Goal: Task Accomplishment & Management: Manage account settings

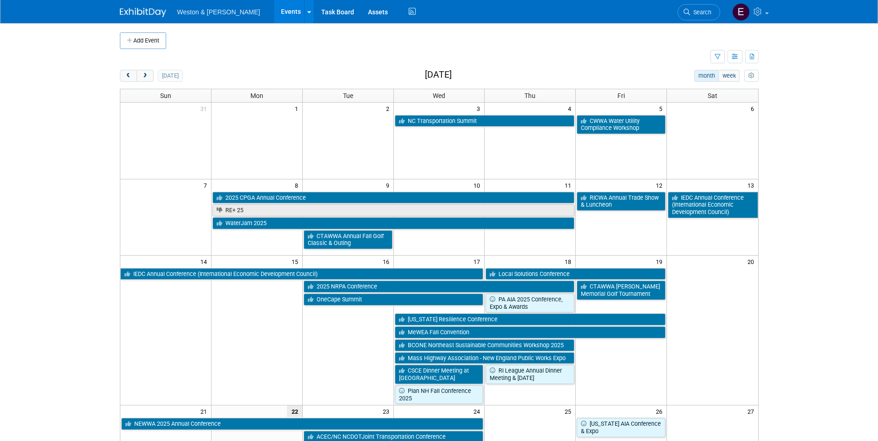
click at [701, 10] on span "Search" at bounding box center [700, 12] width 21 height 7
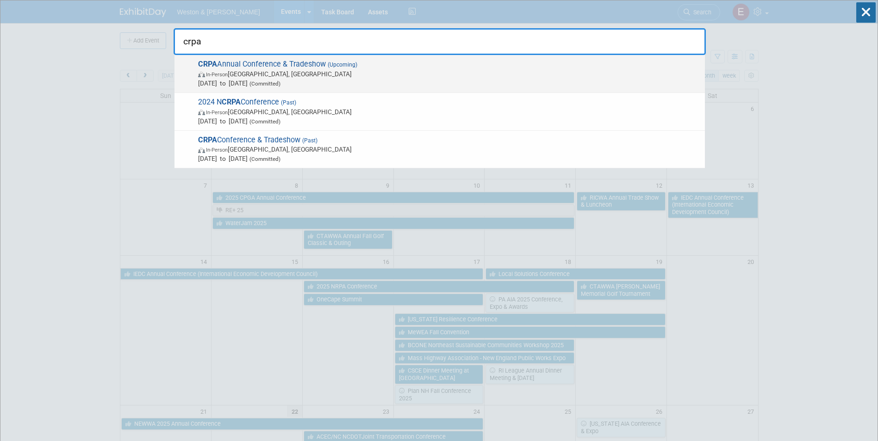
type input "crpa"
click at [278, 65] on span "CRPA Annual Conference & Tradeshow (Upcoming) In-Person Montville, CT Nov 24, 2…" at bounding box center [447, 74] width 505 height 28
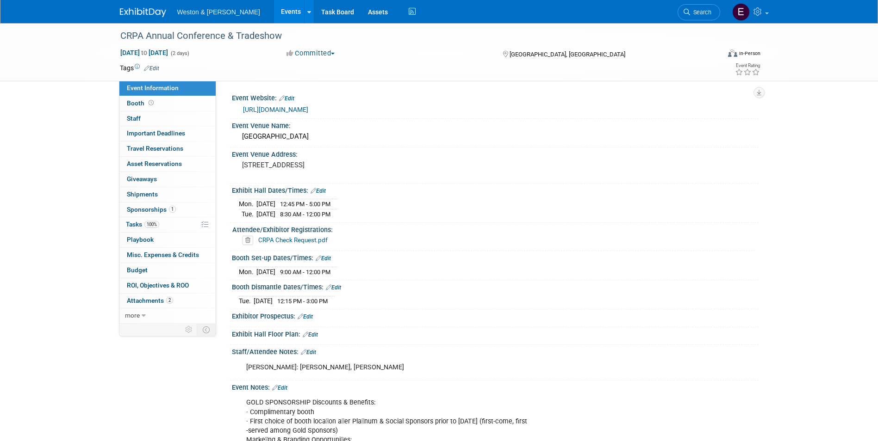
click at [290, 239] on link "CRPA Check Request.pdf" at bounding box center [292, 239] width 69 height 7
click at [144, 204] on link "1 Sponsorships 1" at bounding box center [167, 210] width 96 height 15
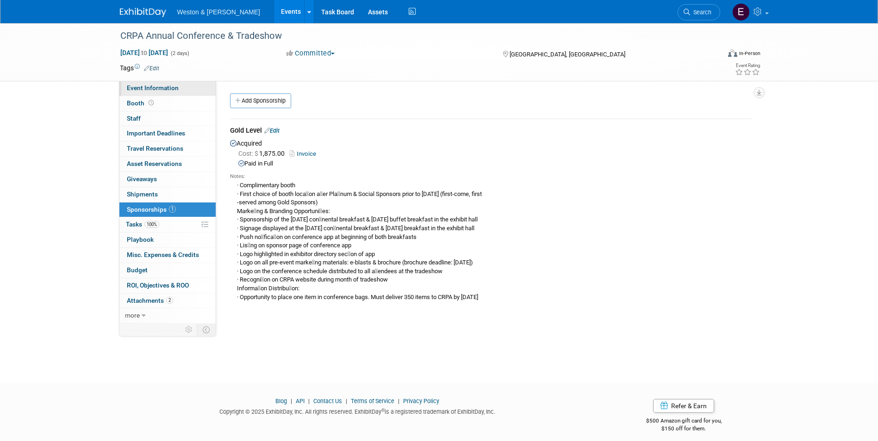
click at [160, 91] on span "Event Information" at bounding box center [153, 87] width 52 height 7
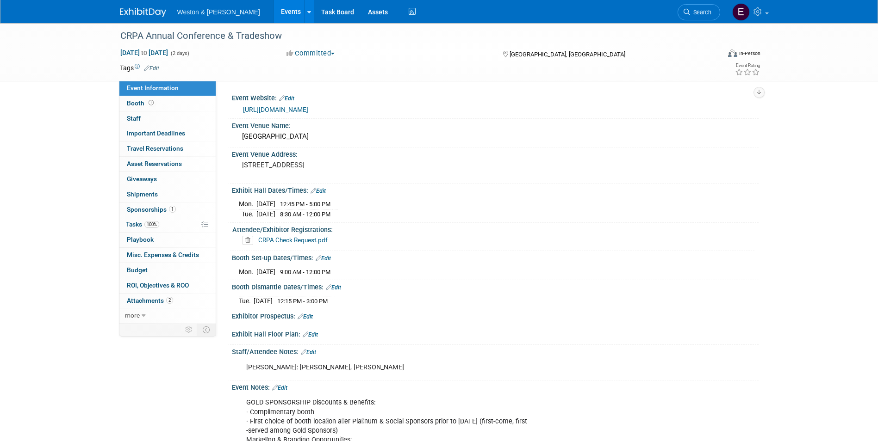
scroll to position [231, 0]
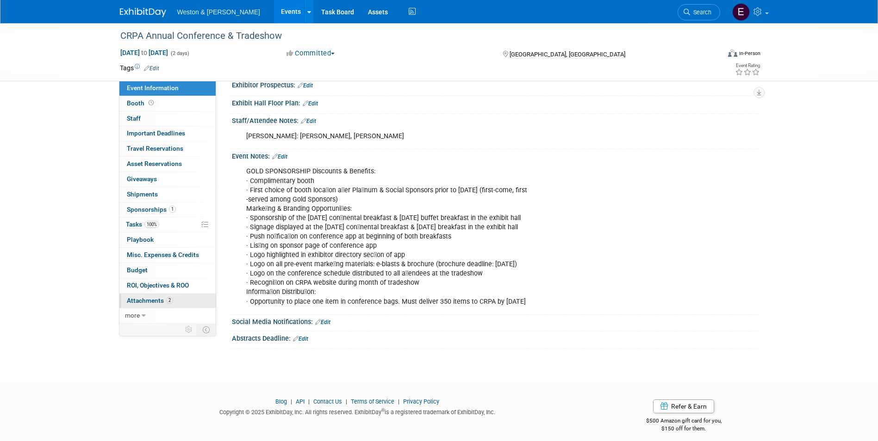
click at [124, 296] on link "2 Attachments 2" at bounding box center [167, 301] width 96 height 15
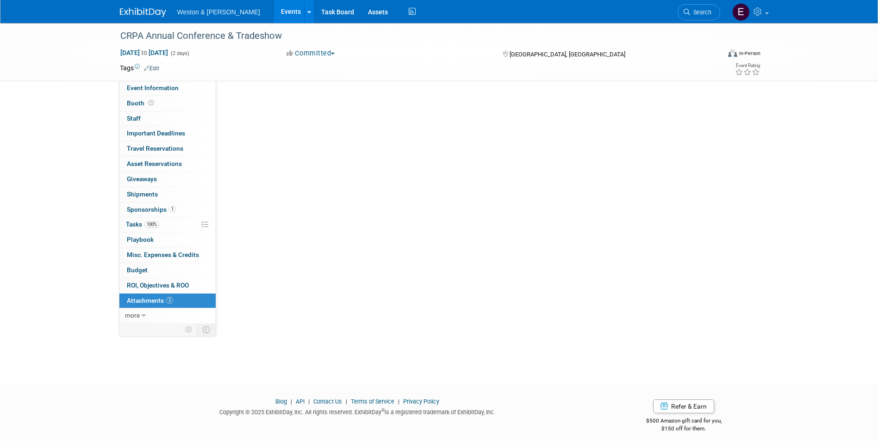
scroll to position [0, 0]
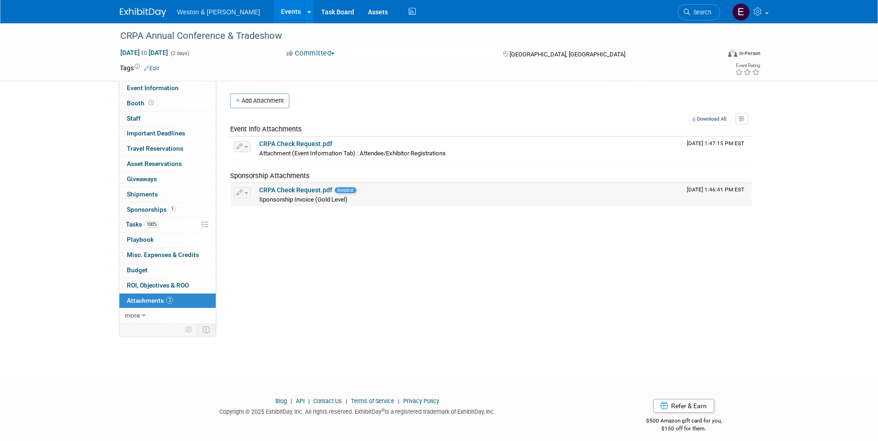
click at [317, 193] on link "CRPA Check Request.pdf" at bounding box center [295, 189] width 73 height 7
click at [282, 137] on td "CRPA Check Request.pdf Attachment (Event Information Tab) : Attendee/Exhibitor …" at bounding box center [469, 148] width 428 height 23
click at [282, 144] on link "CRPA Check Request.pdf" at bounding box center [295, 143] width 73 height 7
click at [162, 156] on link "0 Travel Reservations 0" at bounding box center [167, 149] width 96 height 15
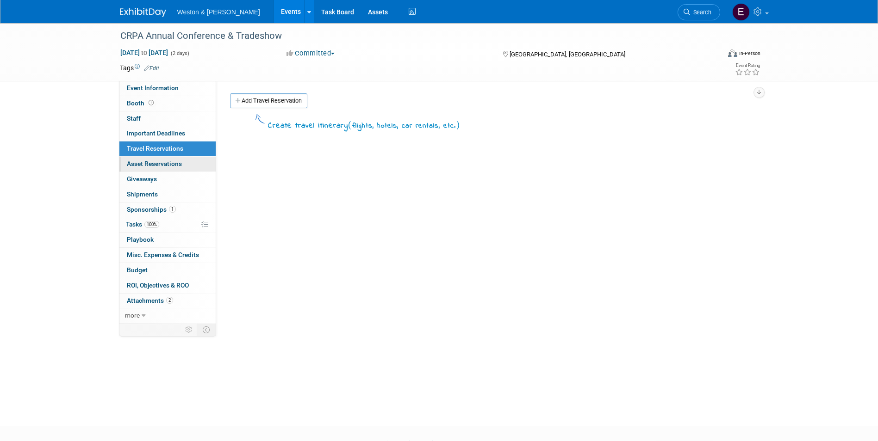
click at [162, 165] on span "Asset Reservations 0" at bounding box center [154, 163] width 55 height 7
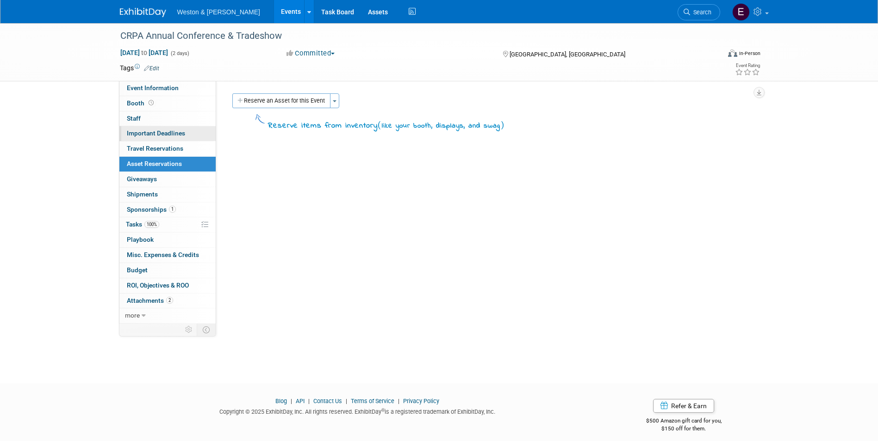
click at [161, 136] on span "Important Deadlines" at bounding box center [156, 133] width 58 height 7
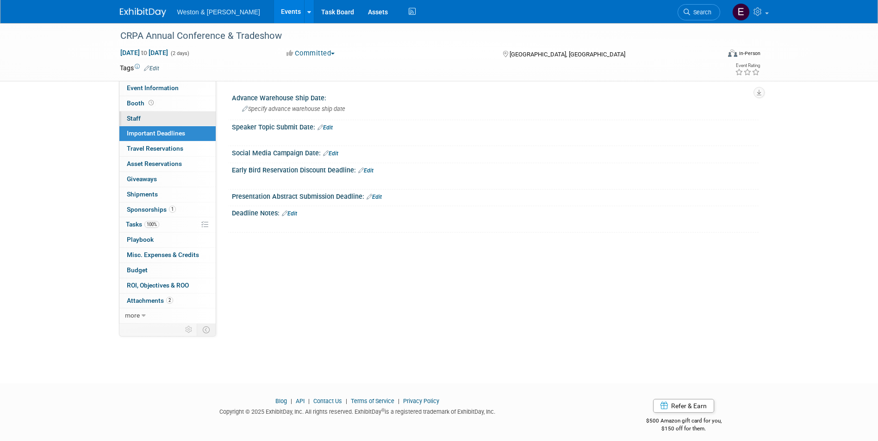
click at [152, 113] on link "0 Staff 0" at bounding box center [167, 119] width 96 height 15
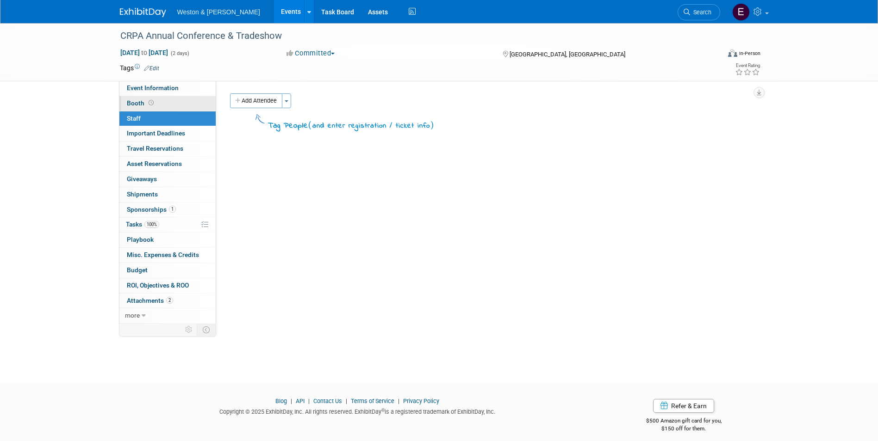
click at [165, 102] on link "Booth" at bounding box center [167, 103] width 96 height 15
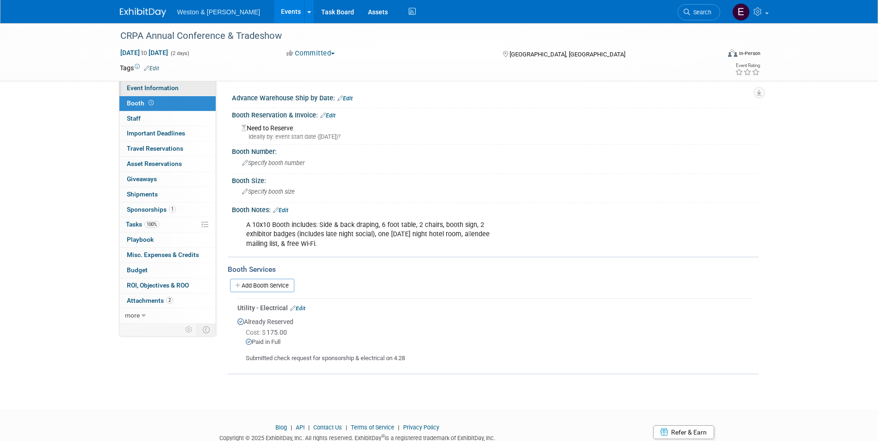
click at [168, 88] on span "Event Information" at bounding box center [153, 87] width 52 height 7
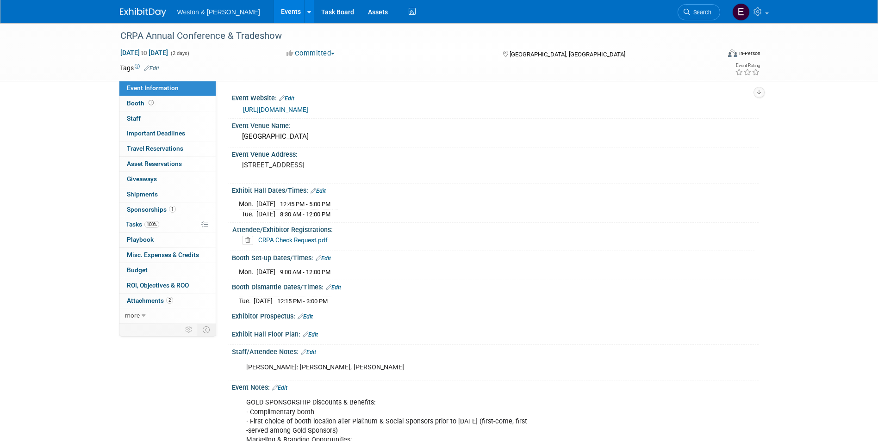
click at [275, 108] on link "[URL][DOMAIN_NAME]" at bounding box center [275, 109] width 65 height 7
click at [700, 13] on span "Search" at bounding box center [700, 12] width 21 height 7
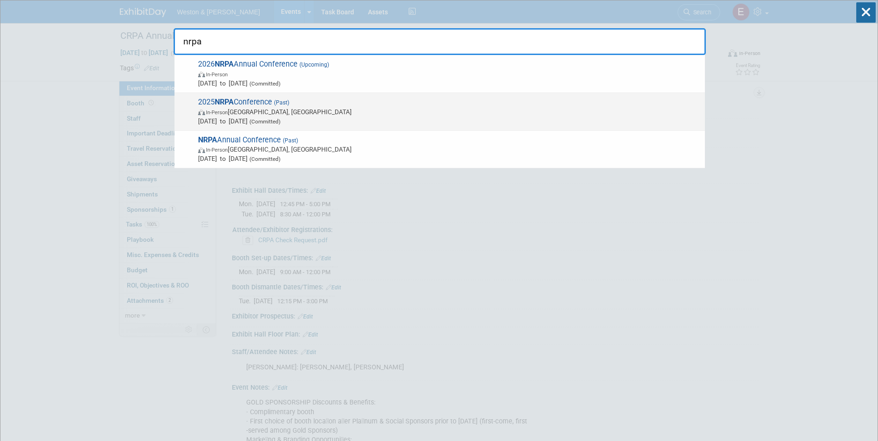
type input "nrpa"
click at [303, 107] on span "In-Person Orlando, FL" at bounding box center [449, 111] width 502 height 9
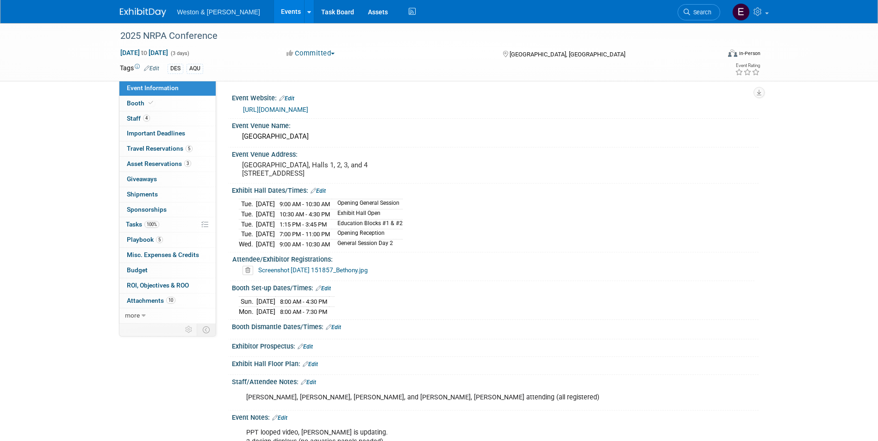
click at [697, 14] on span "Search" at bounding box center [700, 12] width 21 height 7
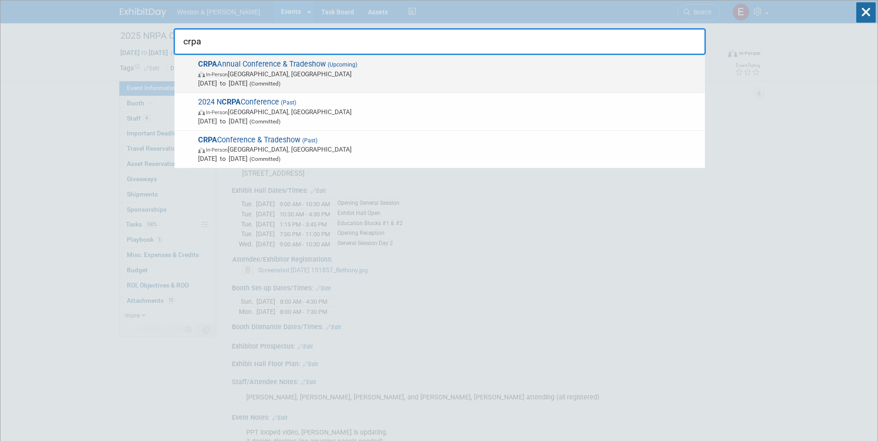
type input "crpa"
click at [492, 67] on span "CRPA Annual Conference & Tradeshow (Upcoming) In-Person Montville, CT Nov 24, 2…" at bounding box center [447, 74] width 505 height 28
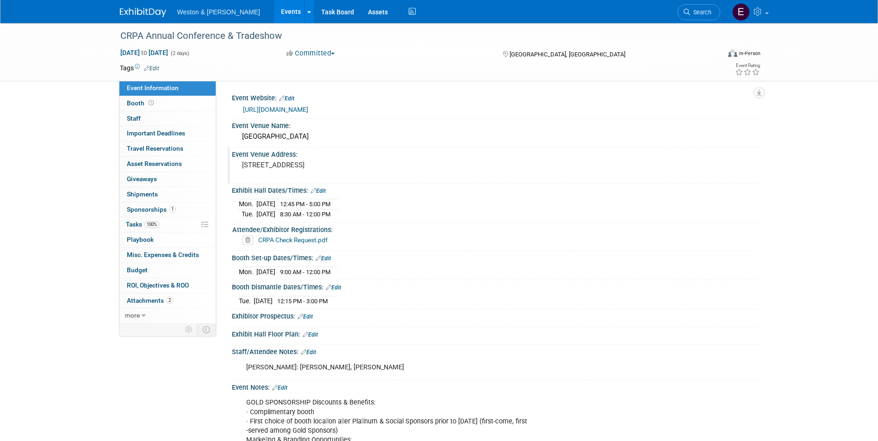
scroll to position [139, 0]
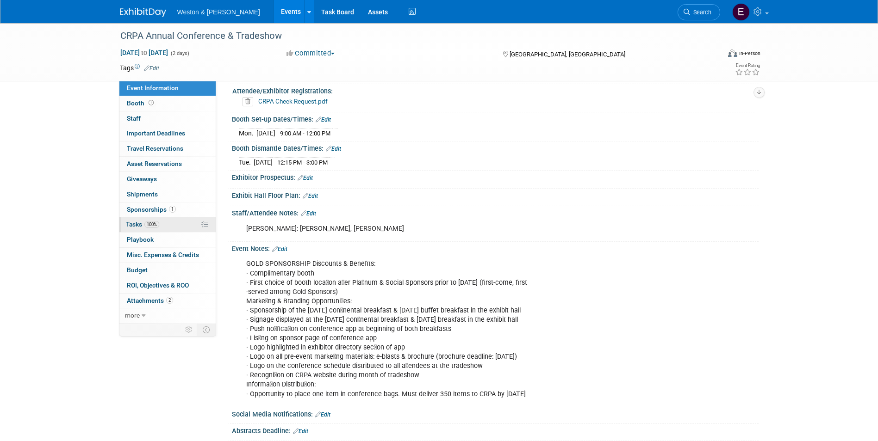
click at [141, 225] on span "Tasks 100%" at bounding box center [142, 224] width 33 height 7
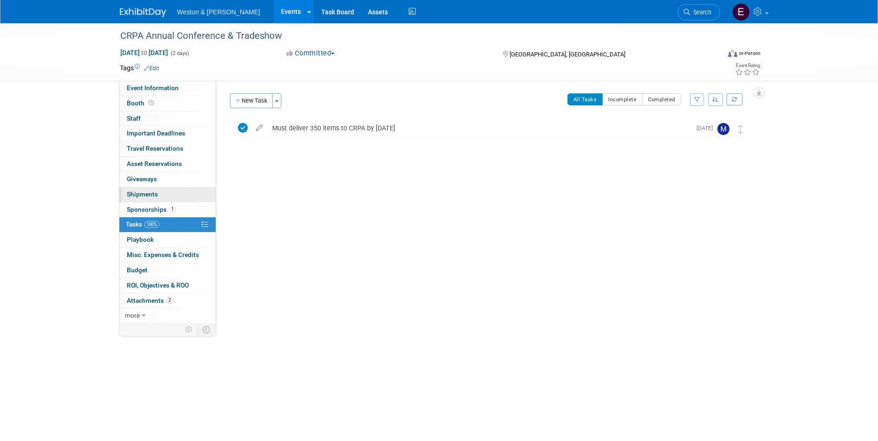
click at [144, 195] on span "Shipments 0" at bounding box center [142, 194] width 31 height 7
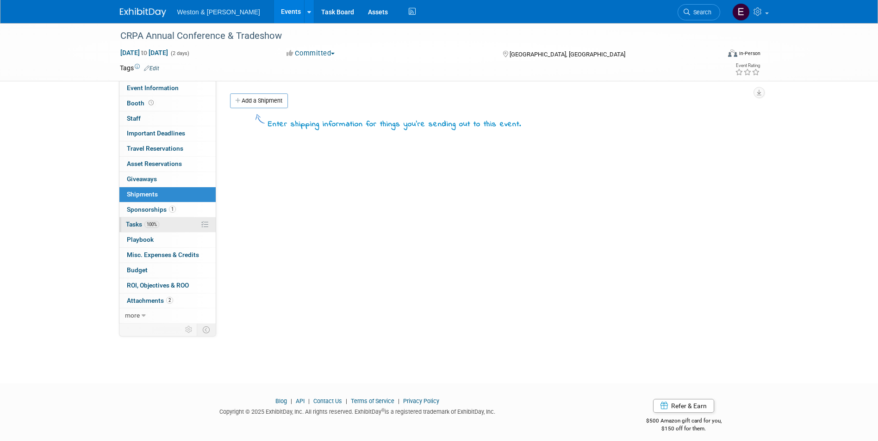
click at [136, 223] on span "Tasks 100%" at bounding box center [142, 224] width 33 height 7
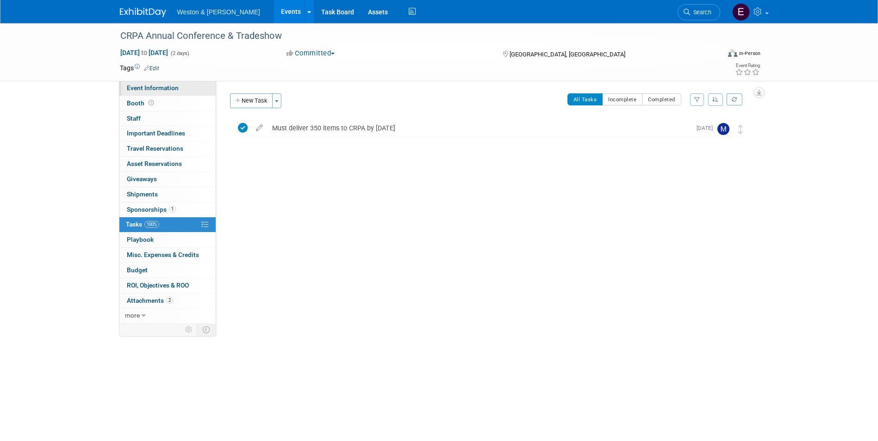
click at [144, 87] on span "Event Information" at bounding box center [153, 87] width 52 height 7
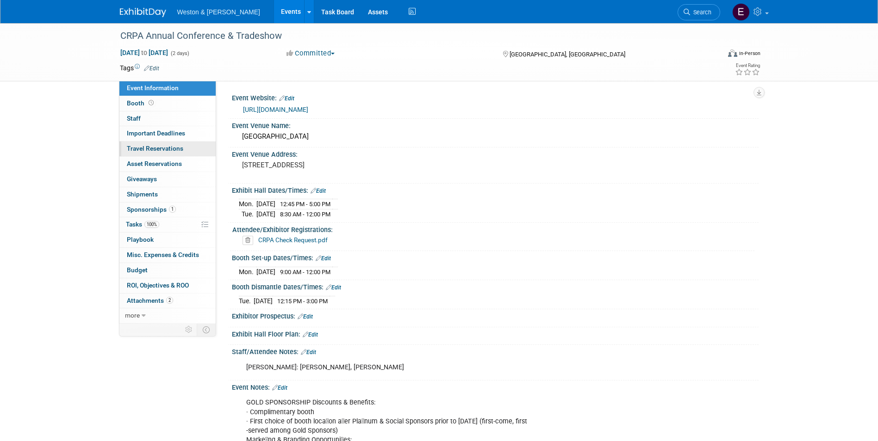
click at [142, 147] on span "Travel Reservations 0" at bounding box center [155, 148] width 56 height 7
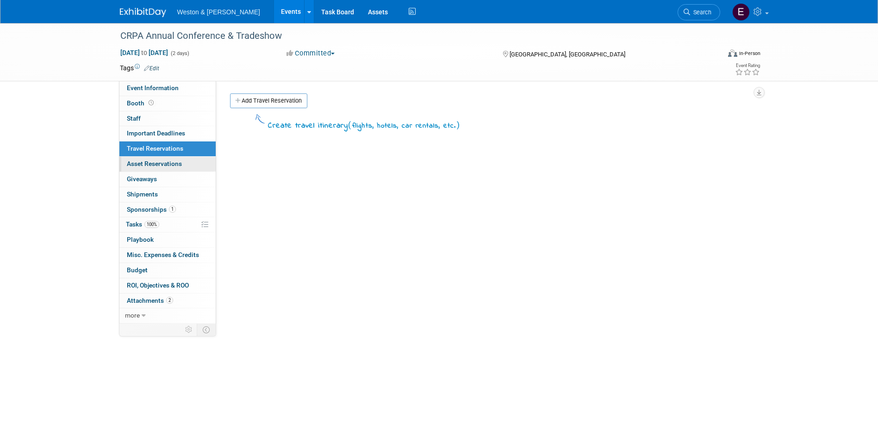
click at [143, 165] on span "Asset Reservations 0" at bounding box center [154, 163] width 55 height 7
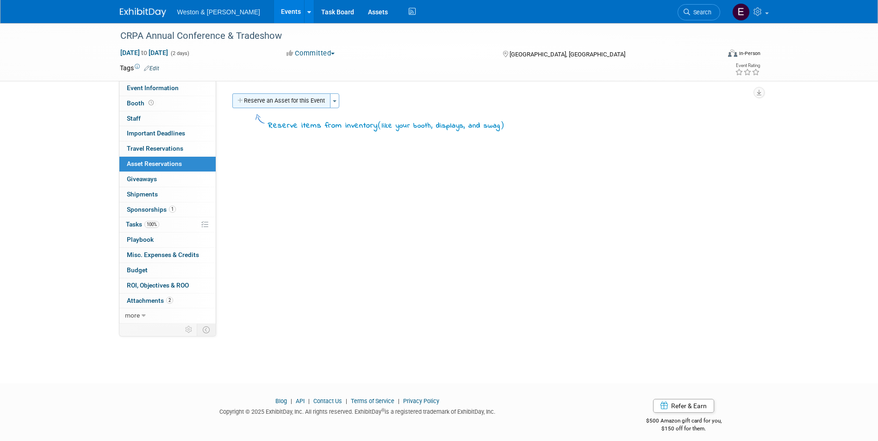
click at [241, 102] on icon "button" at bounding box center [240, 101] width 6 height 6
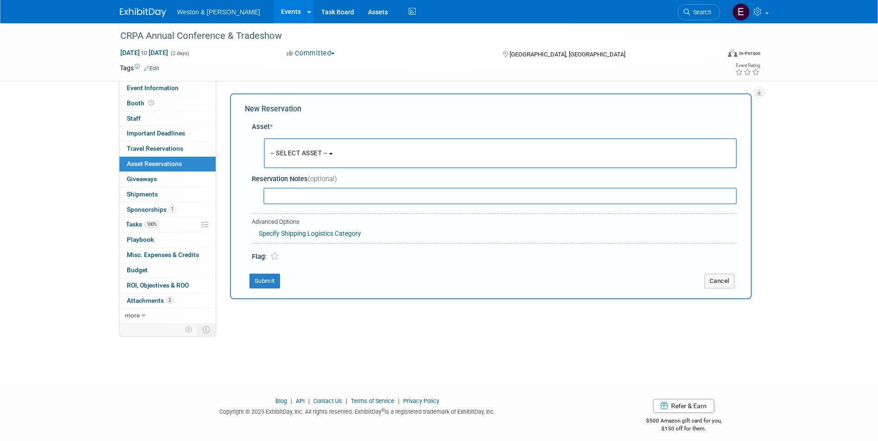
scroll to position [7, 0]
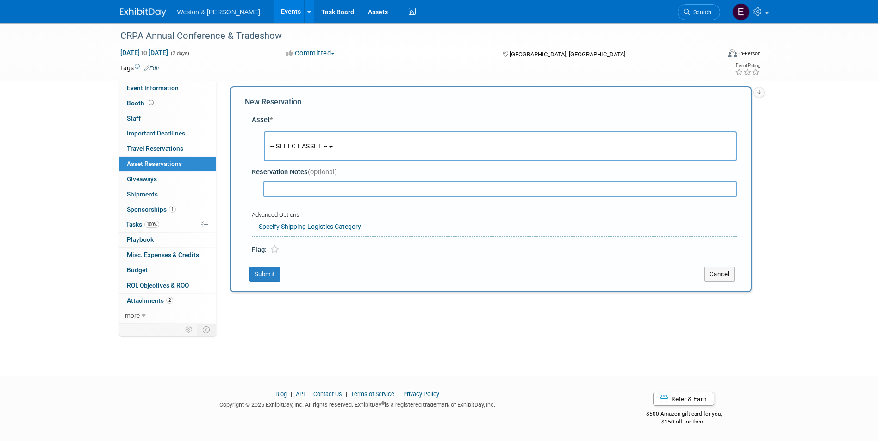
click at [319, 148] on span "-- SELECT ASSET --" at bounding box center [298, 146] width 57 height 7
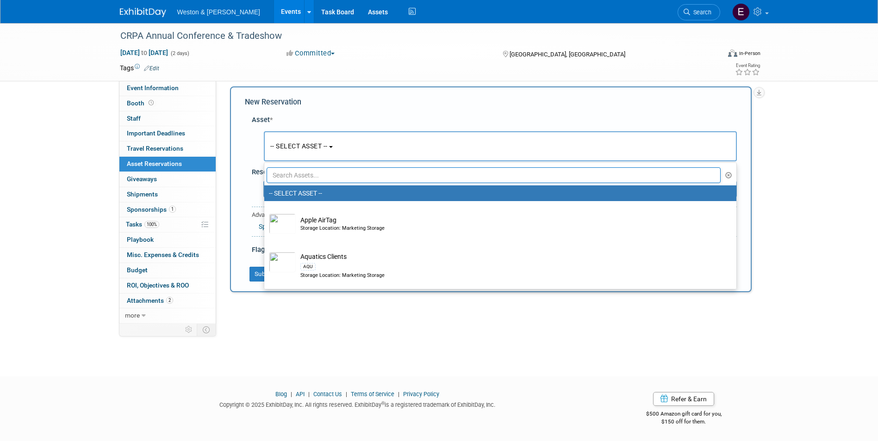
click at [321, 170] on input "text" at bounding box center [494, 176] width 454 height 16
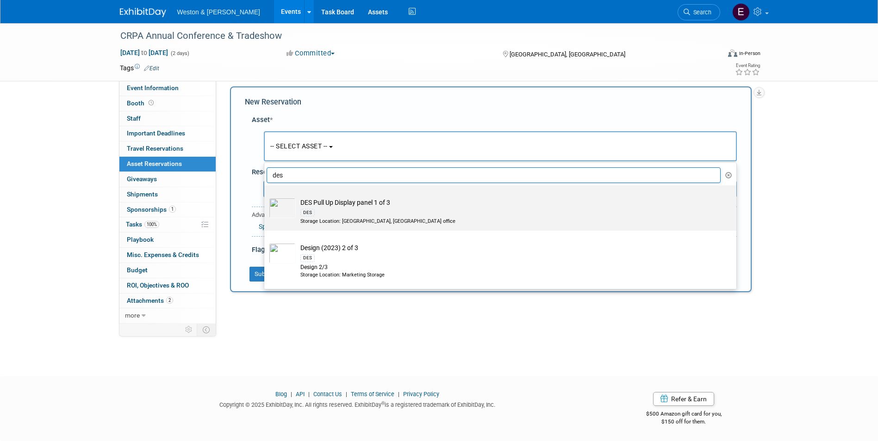
type input "des"
click at [425, 205] on td "DES Pull Up Display panel 1 of 3 DES Storage Location: [GEOGRAPHIC_DATA], [GEOG…" at bounding box center [507, 211] width 422 height 27
click at [266, 197] on input "DES Pull Up Display panel 1 of 3 DES Storage Location: [GEOGRAPHIC_DATA], [GEOG…" at bounding box center [263, 194] width 6 height 6
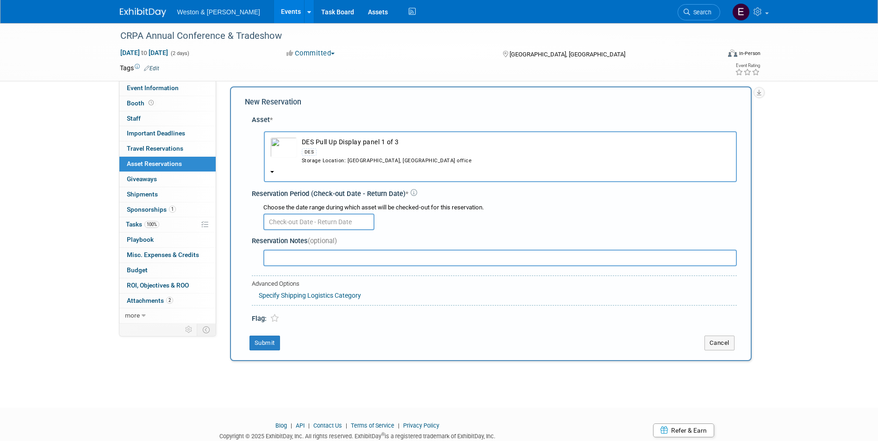
click at [350, 175] on button "DES Pull Up Display panel 1 of 3 DES Storage Location: [GEOGRAPHIC_DATA], [GEOG…" at bounding box center [500, 156] width 473 height 51
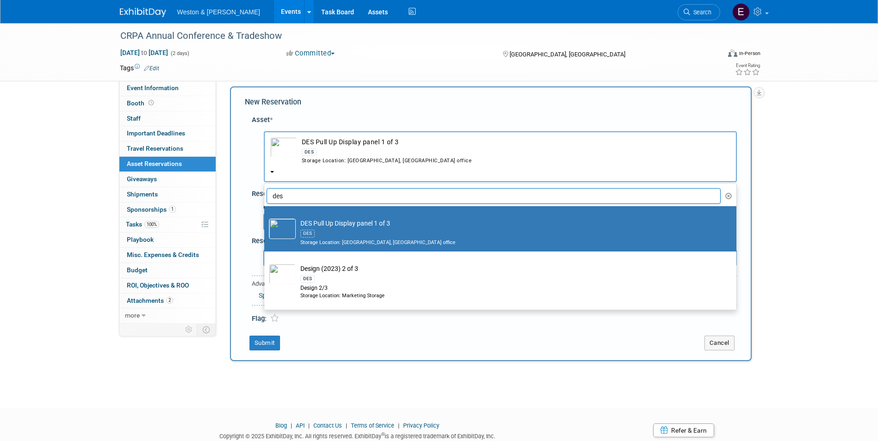
click at [319, 201] on input "des" at bounding box center [494, 196] width 454 height 16
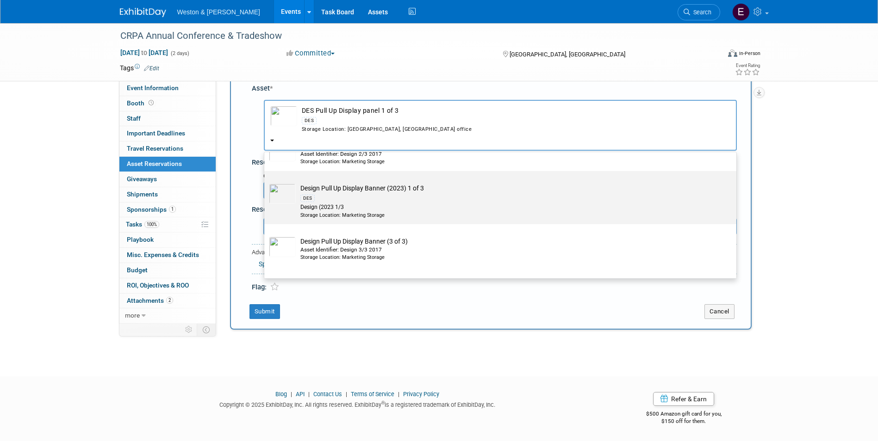
scroll to position [95, 0]
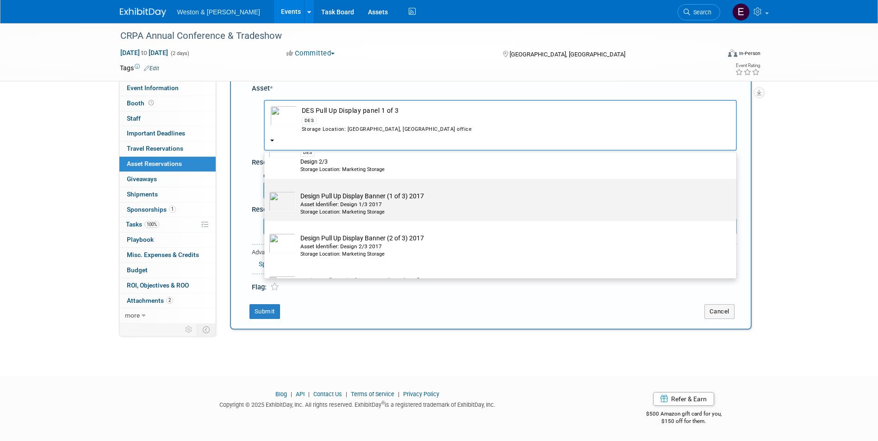
click at [324, 212] on div "Storage Location: Marketing Storage" at bounding box center [508, 212] width 417 height 7
click at [266, 190] on input "Design Pull Up Display Banner (1 of 3) 2017 Asset Identifier: Design 1/3 2017 S…" at bounding box center [263, 187] width 6 height 6
select select "10715789"
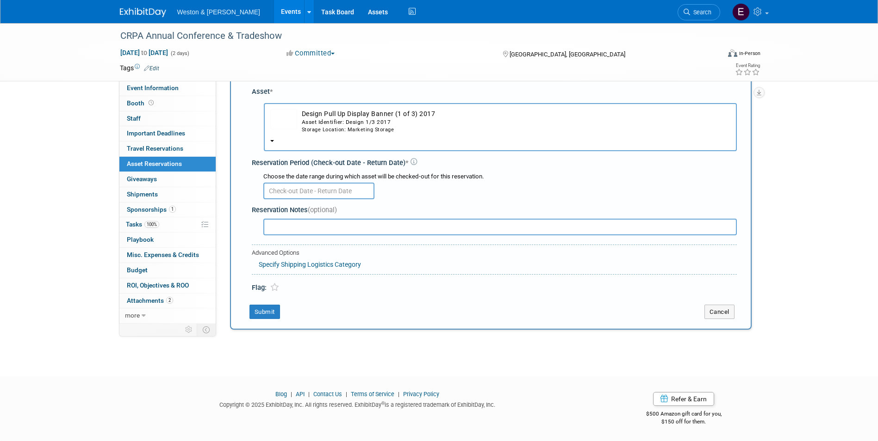
scroll to position [0, 0]
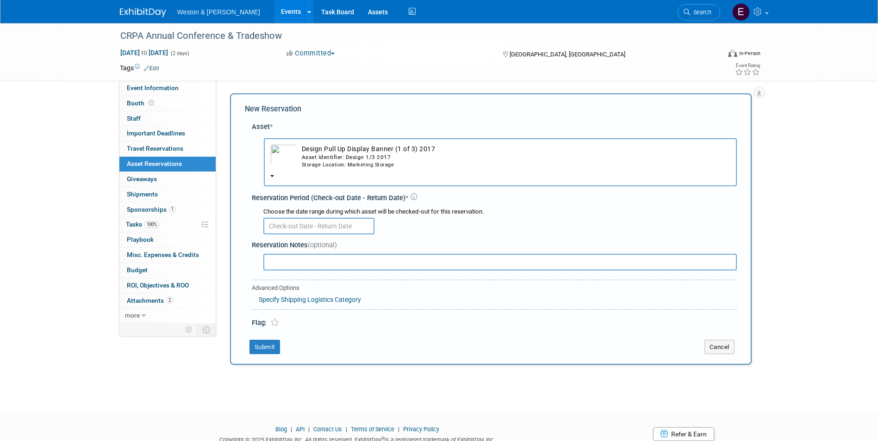
click at [315, 230] on input "text" at bounding box center [318, 226] width 111 height 17
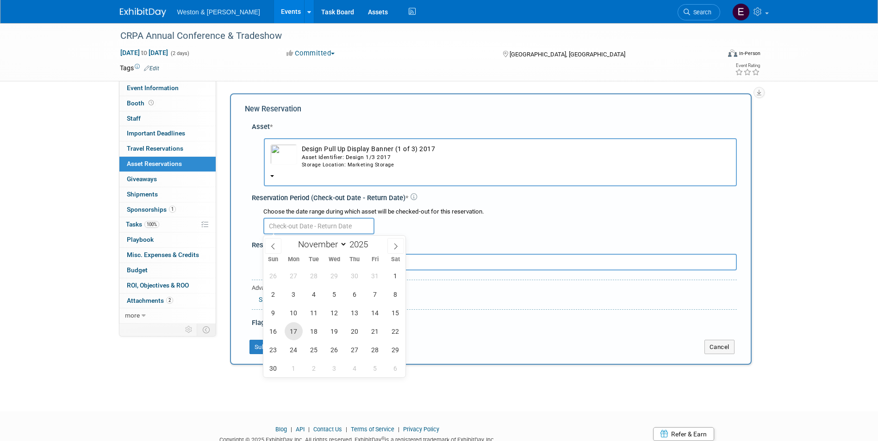
click at [295, 329] on span "17" at bounding box center [294, 332] width 18 height 18
click at [371, 353] on span "28" at bounding box center [375, 350] width 18 height 18
type input "[DATE] to [DATE]"
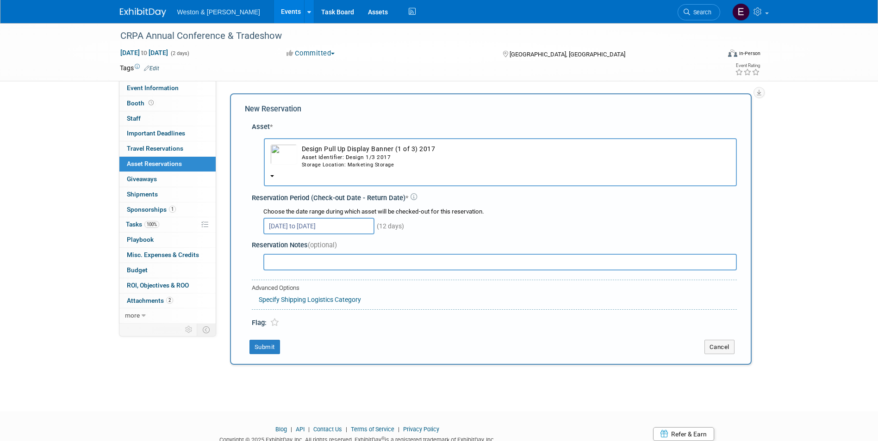
scroll to position [36, 0]
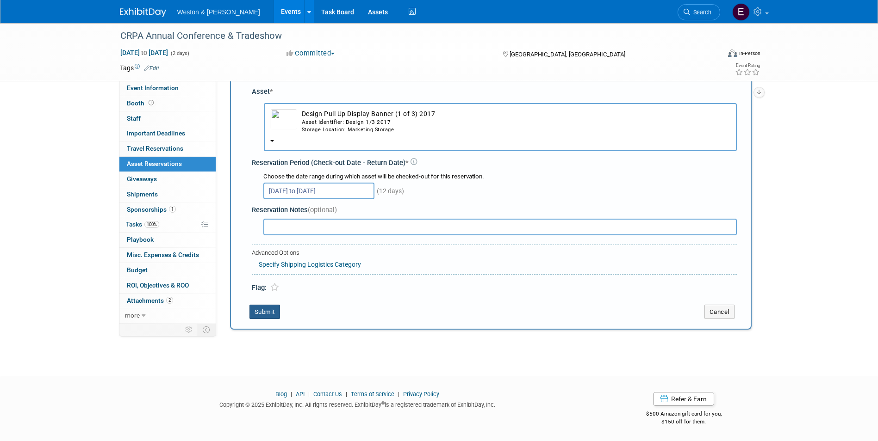
click at [267, 309] on button "Submit" at bounding box center [264, 312] width 31 height 15
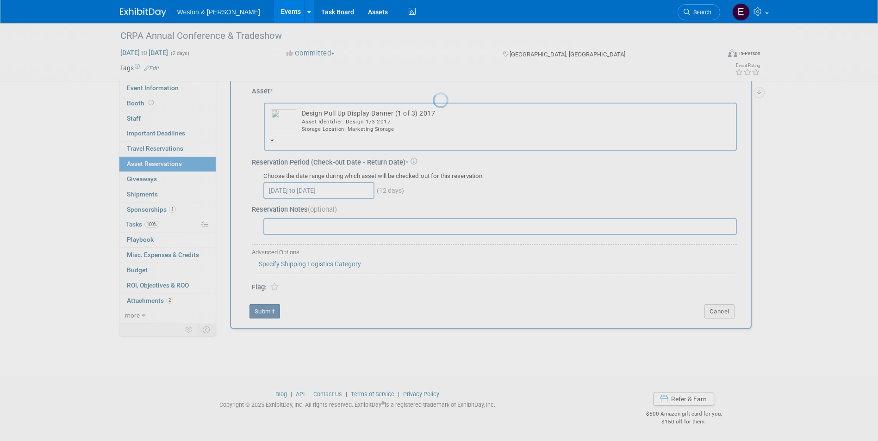
scroll to position [7, 0]
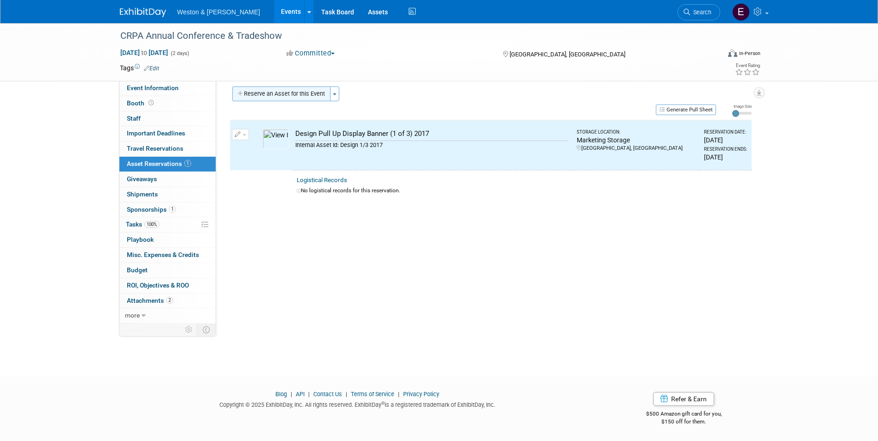
click at [270, 90] on button "Reserve an Asset for this Event" at bounding box center [281, 94] width 98 height 15
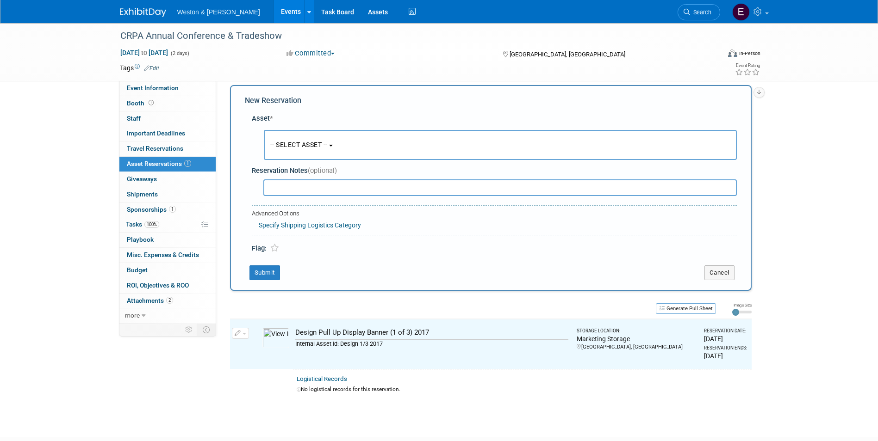
scroll to position [9, 0]
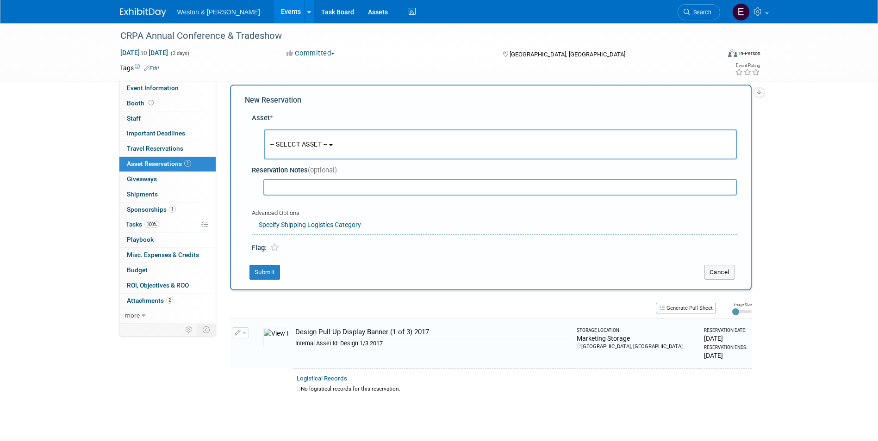
click at [287, 161] on div "-- SELECT ASSET -- <table style='display: inline-block; border-style:none;'><tr…" at bounding box center [495, 145] width 481 height 34
click at [292, 144] on span "-- SELECT ASSET --" at bounding box center [298, 144] width 57 height 7
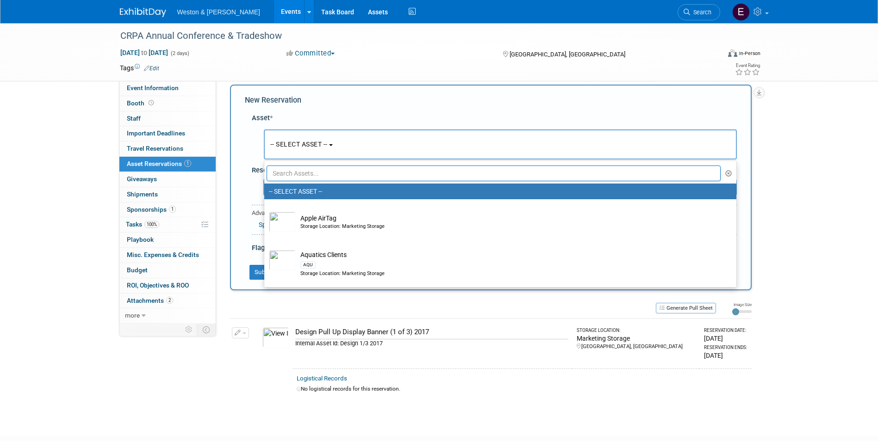
click at [291, 173] on input "text" at bounding box center [494, 174] width 454 height 16
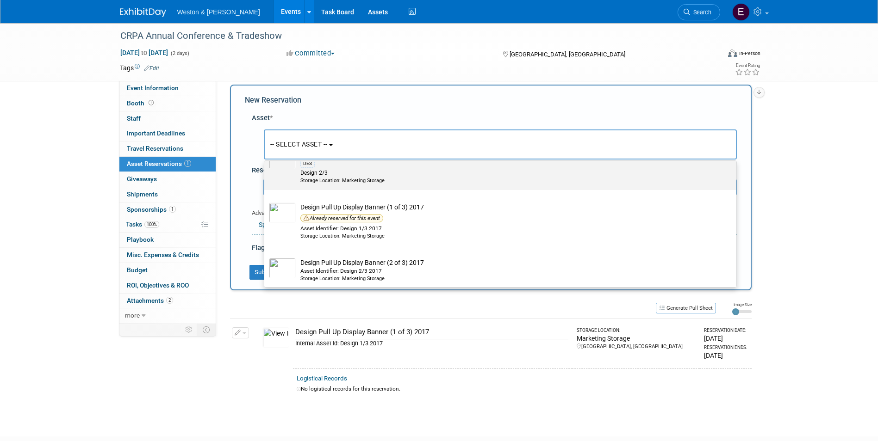
scroll to position [139, 0]
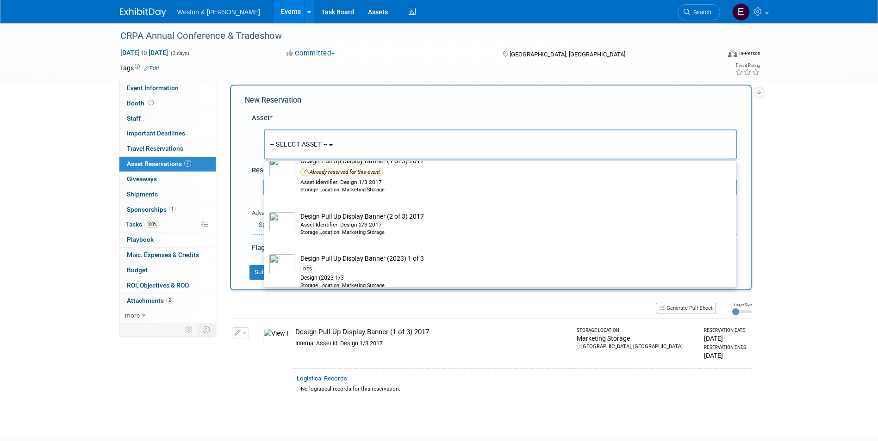
type input "des"
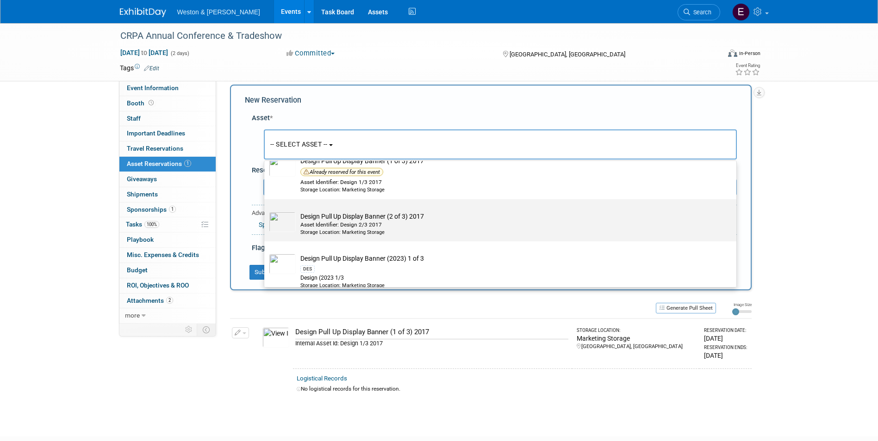
click at [333, 222] on div "Asset Identifier: Design 2/3 2017" at bounding box center [508, 225] width 417 height 8
click at [266, 211] on input "Design Pull Up Display Banner (2 of 3) 2017 Asset Identifier: Design 2/3 2017 S…" at bounding box center [263, 208] width 6 height 6
select select "10715790"
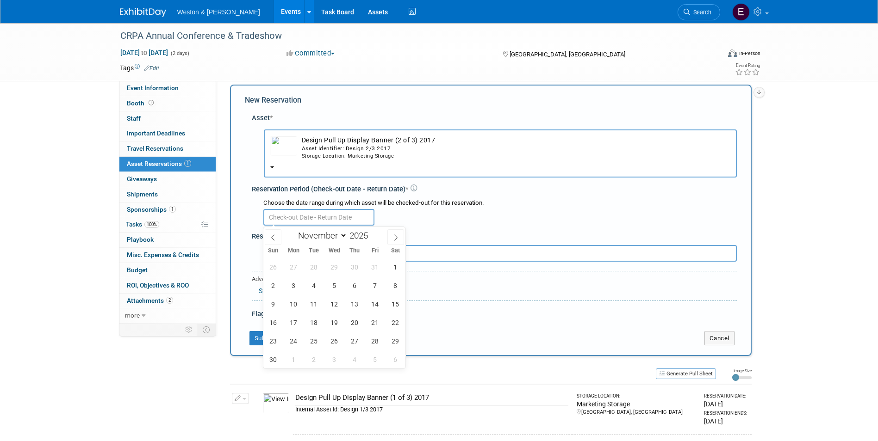
click at [331, 222] on body "Weston & [PERSON_NAME] Events Add Event Bulk Upload Events Shareable Event Boar…" at bounding box center [439, 211] width 878 height 441
click at [293, 322] on span "17" at bounding box center [294, 323] width 18 height 18
click at [377, 341] on span "28" at bounding box center [375, 341] width 18 height 18
type input "[DATE] to [DATE]"
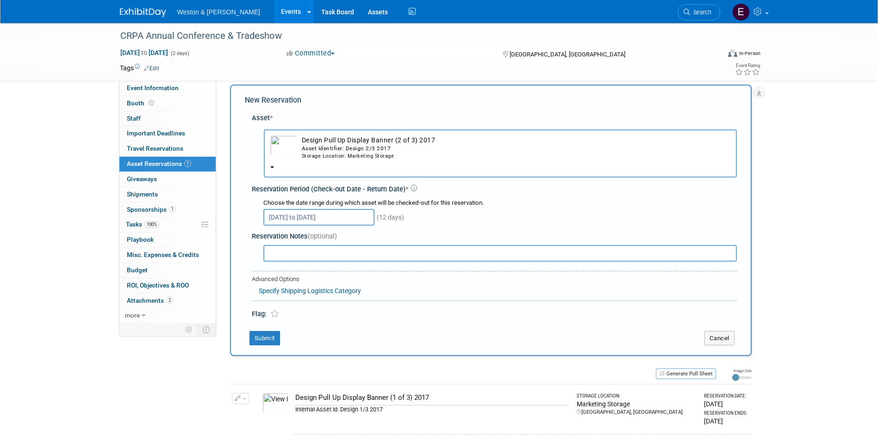
click at [295, 256] on input "text" at bounding box center [499, 253] width 473 height 17
click at [270, 345] on button "Submit" at bounding box center [264, 338] width 31 height 15
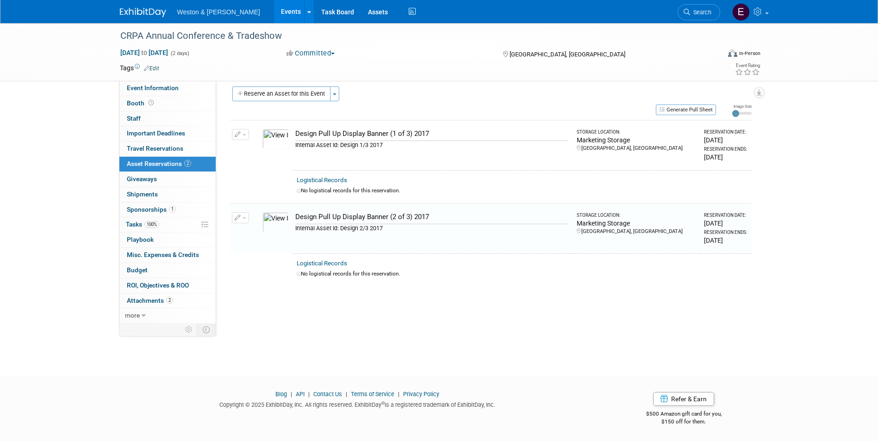
scroll to position [7, 0]
click at [280, 96] on button "Reserve an Asset for this Event" at bounding box center [281, 94] width 98 height 15
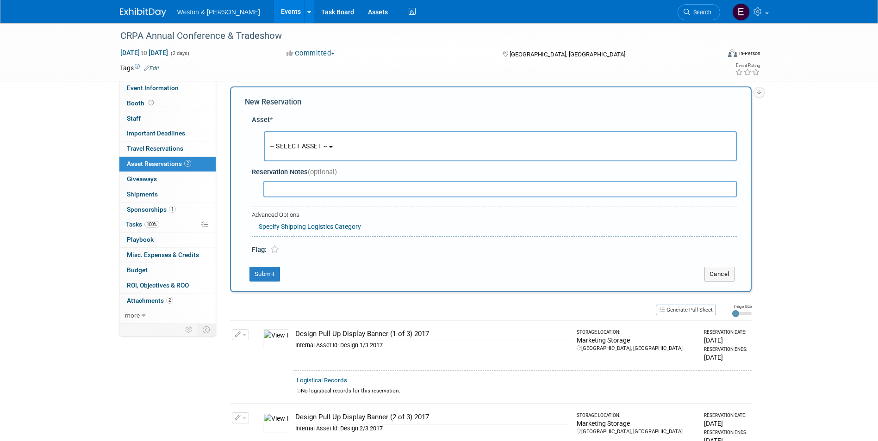
scroll to position [9, 0]
click at [301, 153] on button "-- SELECT ASSET --" at bounding box center [500, 145] width 473 height 30
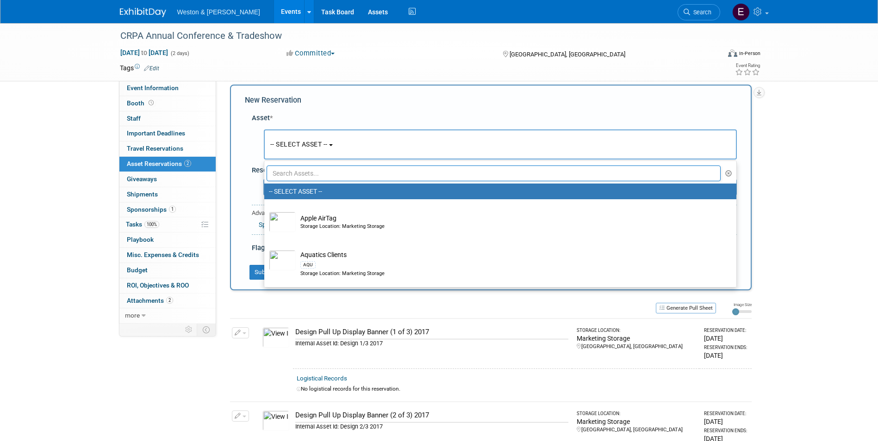
click at [298, 168] on input "text" at bounding box center [494, 174] width 454 height 16
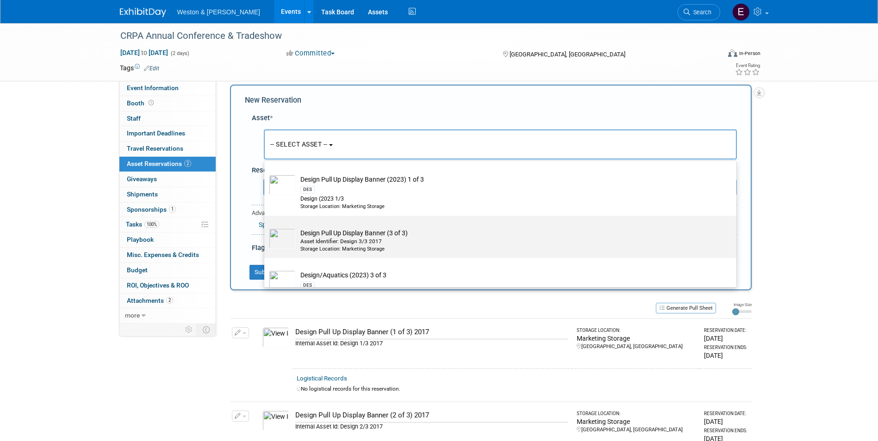
scroll to position [261, 0]
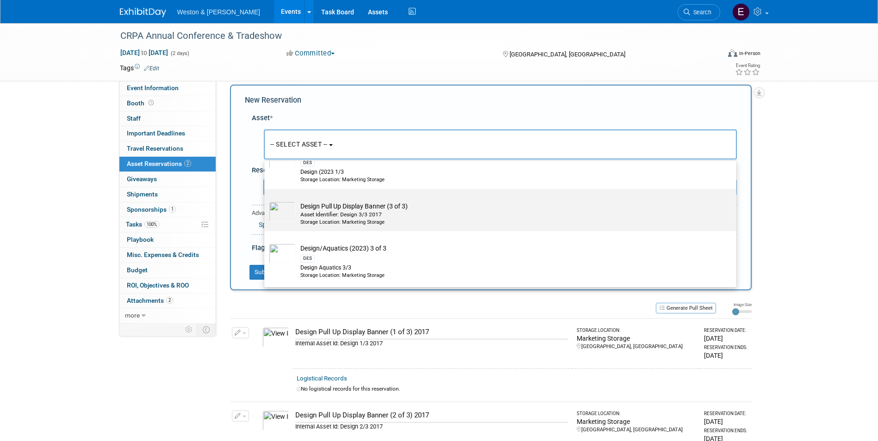
type input "des"
click at [358, 212] on div "Asset Identifier: Design 3/3 2017" at bounding box center [508, 215] width 417 height 8
click at [266, 200] on input "Design Pull Up Display Banner (3 of 3) Asset Identifier: Design 3/3 2017 Storag…" at bounding box center [263, 197] width 6 height 6
select select "10715791"
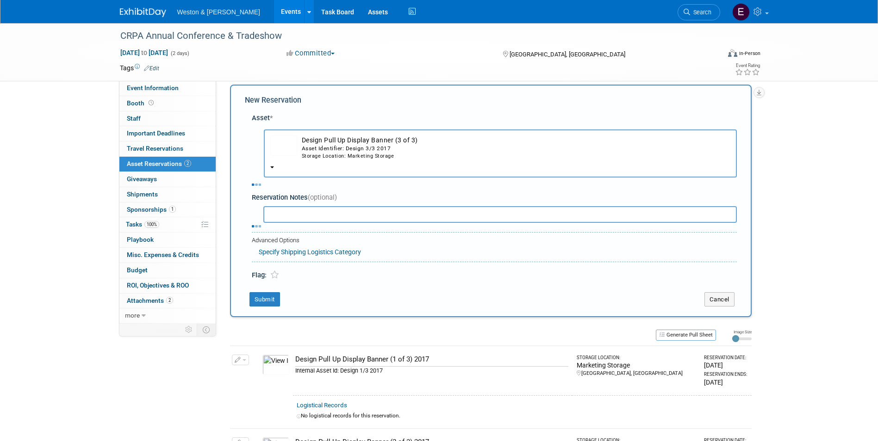
select select "10"
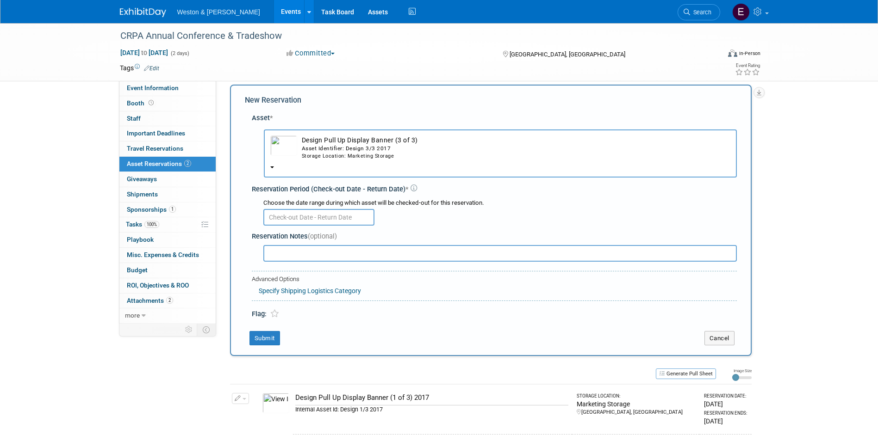
click at [288, 217] on input "text" at bounding box center [318, 217] width 111 height 17
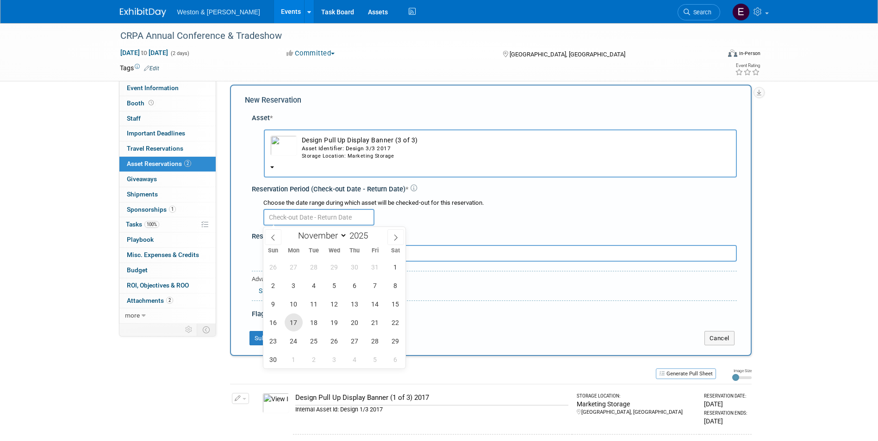
click at [292, 323] on span "17" at bounding box center [294, 323] width 18 height 18
click at [376, 341] on span "28" at bounding box center [375, 341] width 18 height 18
type input "[DATE] to [DATE]"
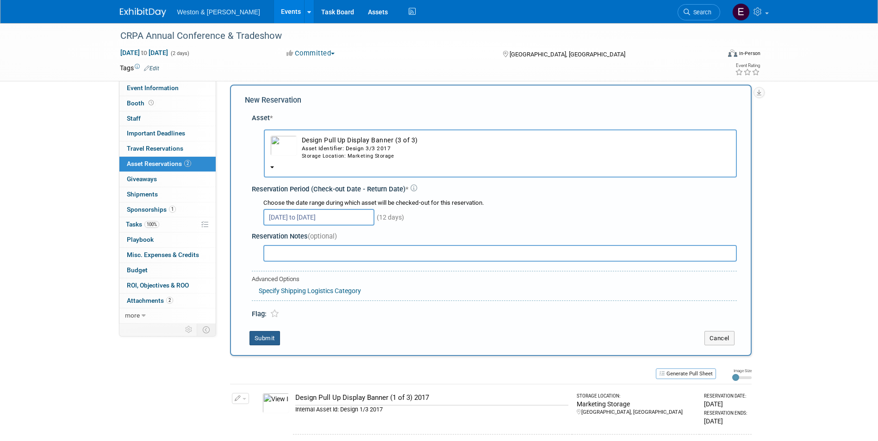
click at [257, 336] on button "Submit" at bounding box center [264, 338] width 31 height 15
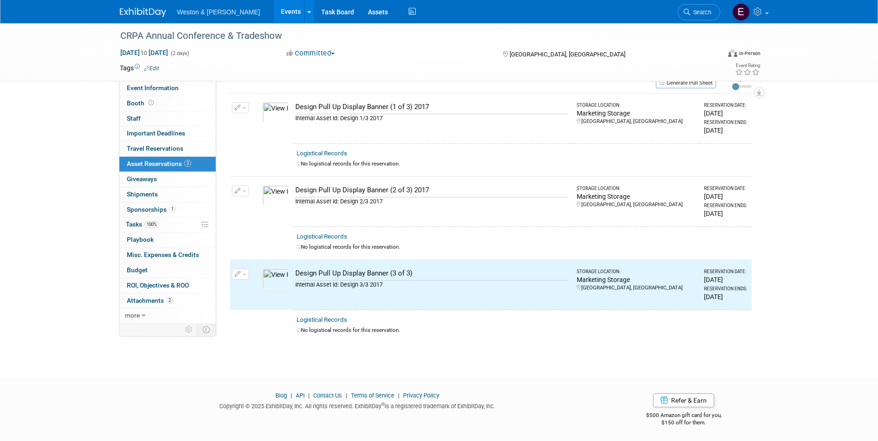
scroll to position [0, 0]
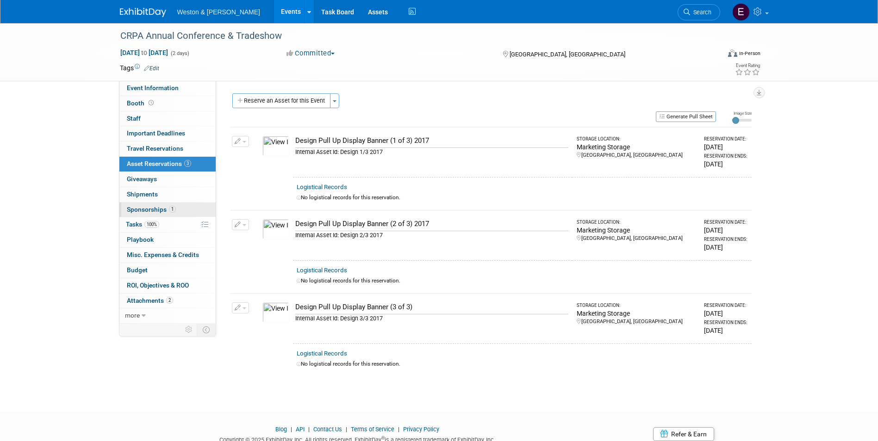
click at [138, 204] on link "1 Sponsorships 1" at bounding box center [167, 210] width 96 height 15
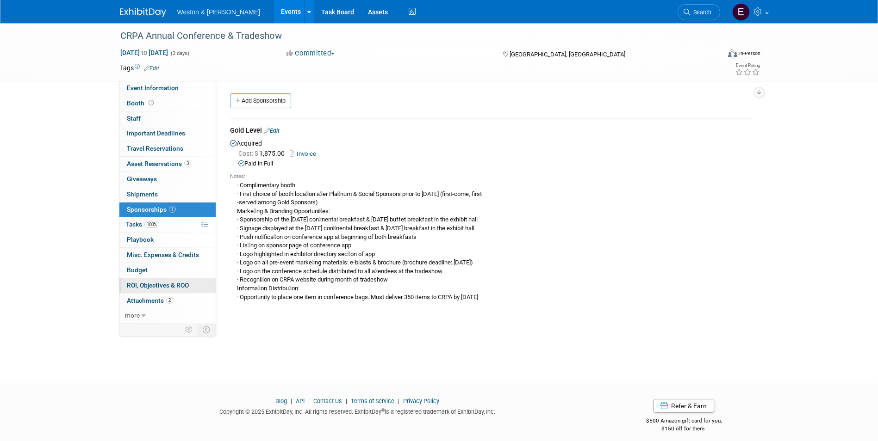
click at [148, 293] on link "0 ROI, Objectives & ROO 0" at bounding box center [167, 286] width 96 height 15
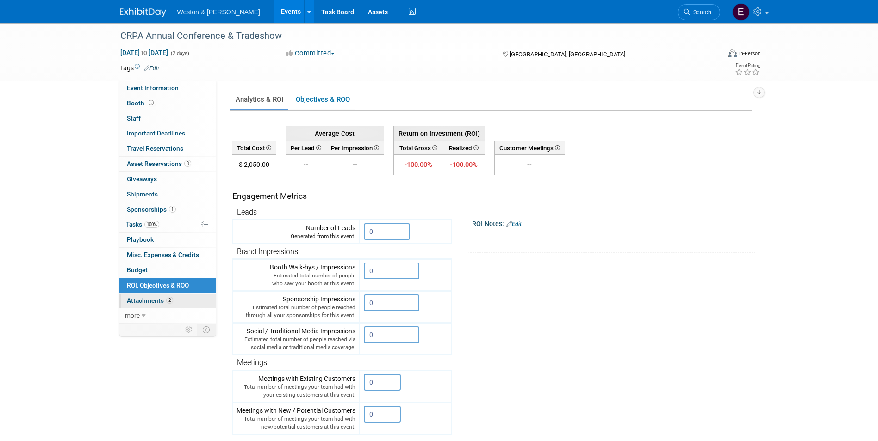
click at [146, 304] on link "2 Attachments 2" at bounding box center [167, 301] width 96 height 15
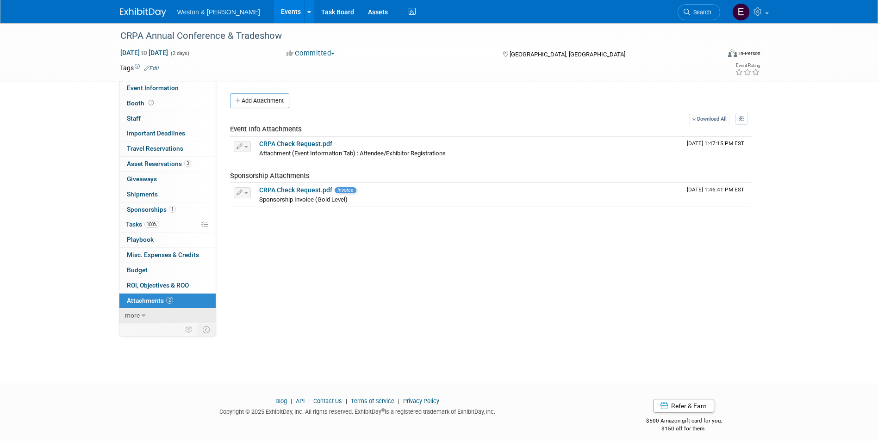
click at [130, 312] on span "more" at bounding box center [132, 315] width 15 height 7
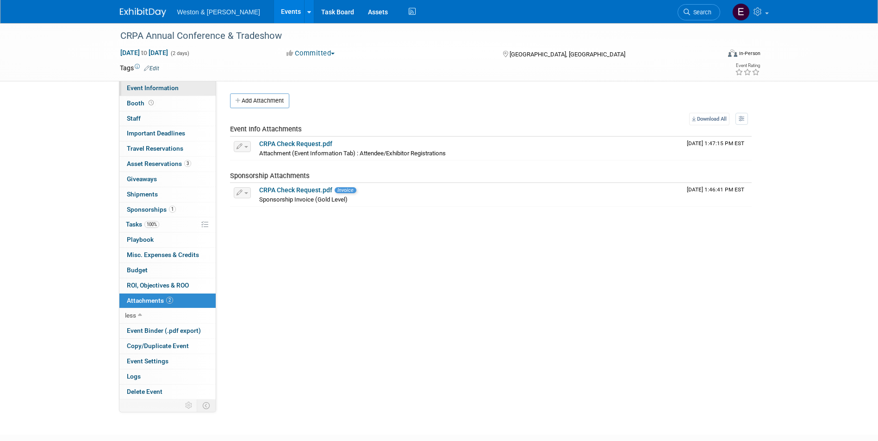
click at [148, 89] on span "Event Information" at bounding box center [153, 87] width 52 height 7
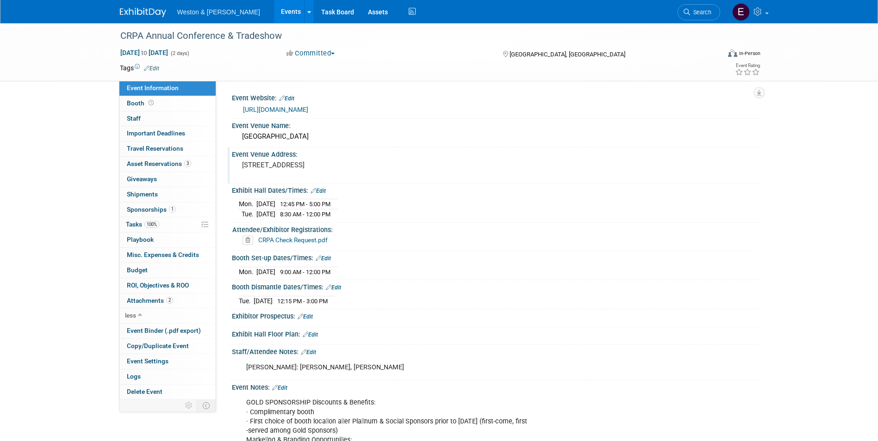
scroll to position [139, 0]
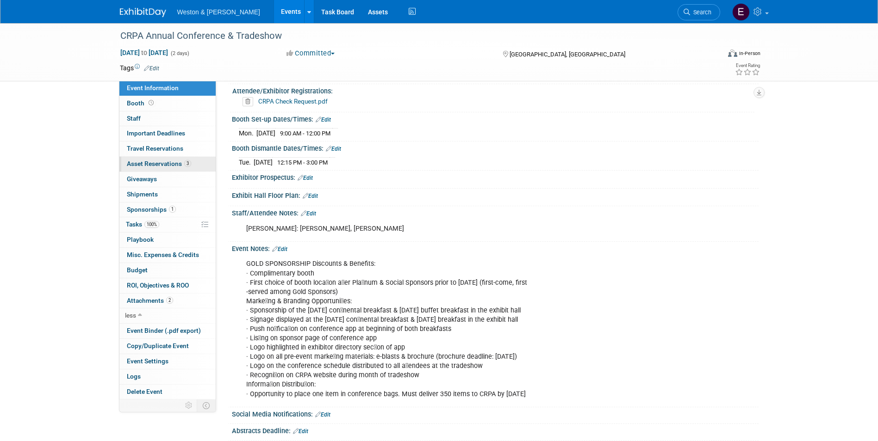
click at [143, 165] on span "Asset Reservations 3" at bounding box center [159, 163] width 64 height 7
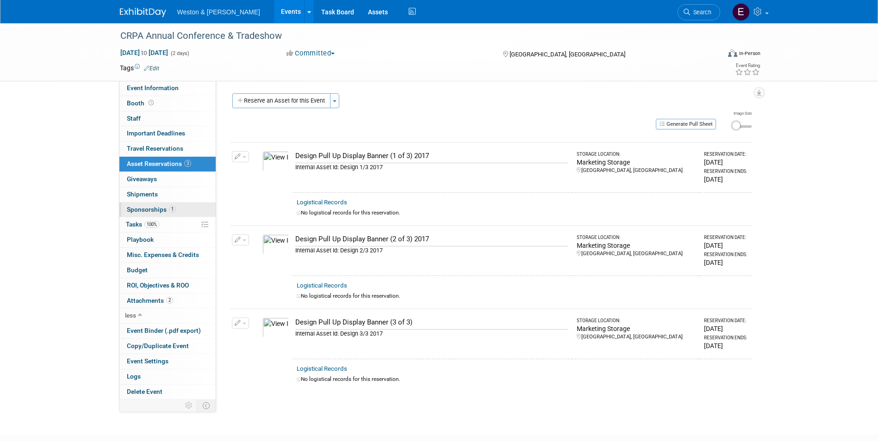
click at [143, 205] on link "1 Sponsorships 1" at bounding box center [167, 210] width 96 height 15
